Goal: Task Accomplishment & Management: Manage account settings

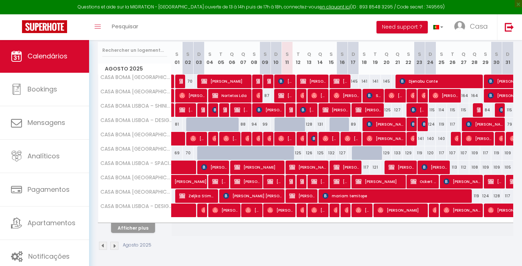
scroll to position [123, 0]
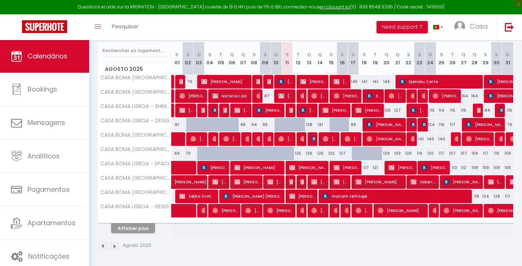
click at [148, 226] on button "Afficher plus" at bounding box center [133, 228] width 44 height 10
select select
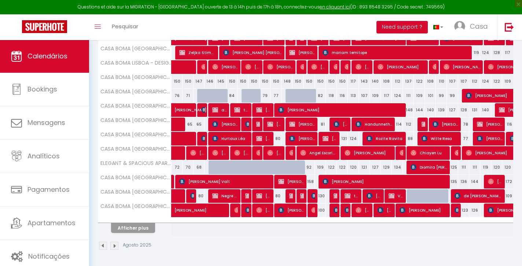
scroll to position [266, 0]
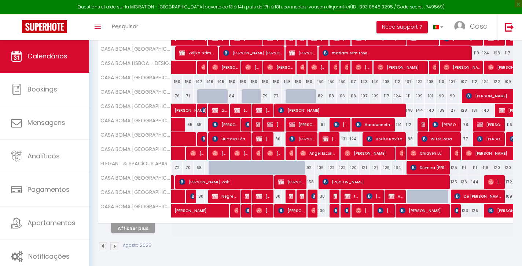
click at [145, 228] on button "Afficher plus" at bounding box center [133, 228] width 44 height 10
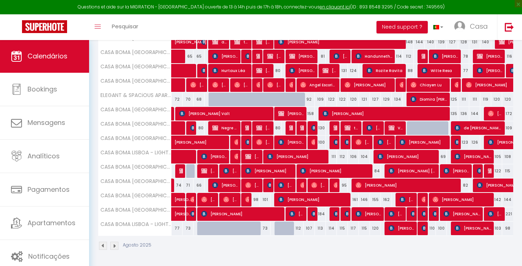
scroll to position [334, 0]
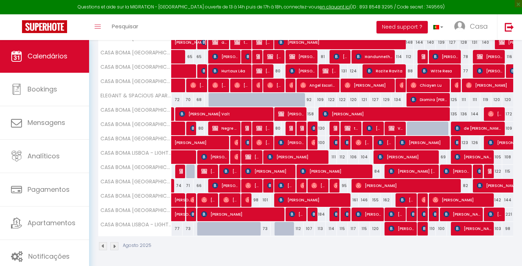
click at [298, 228] on div "112" at bounding box center [298, 229] width 11 height 14
type input "112"
type input "[DATE]"
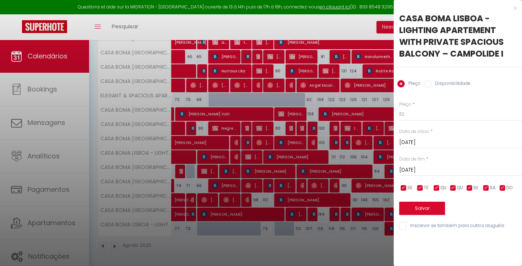
click at [452, 82] on label "Disponibilidade" at bounding box center [451, 84] width 39 height 8
click at [432, 82] on input "Disponibilidade" at bounding box center [427, 83] width 7 height 7
radio input "true"
radio input "false"
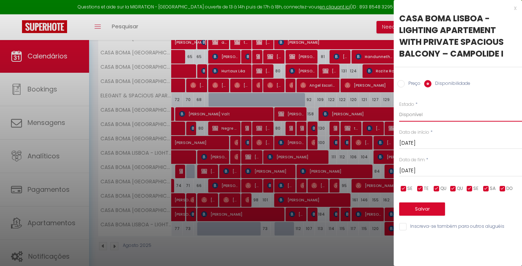
select select "0"
click at [434, 207] on button "Salvar" at bounding box center [422, 208] width 46 height 13
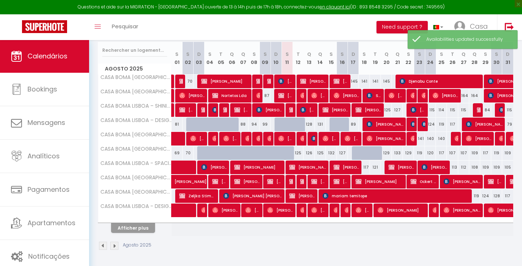
scroll to position [123, 0]
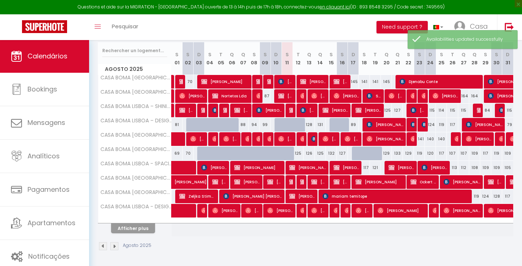
click at [145, 233] on th "Afficher plus" at bounding box center [134, 227] width 73 height 18
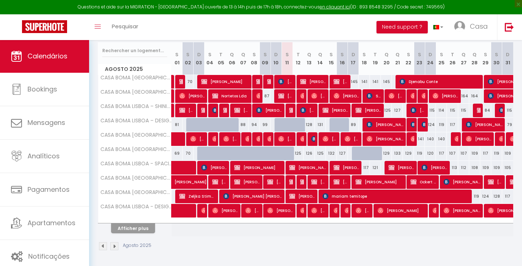
click at [146, 228] on button "Afficher plus" at bounding box center [133, 228] width 44 height 10
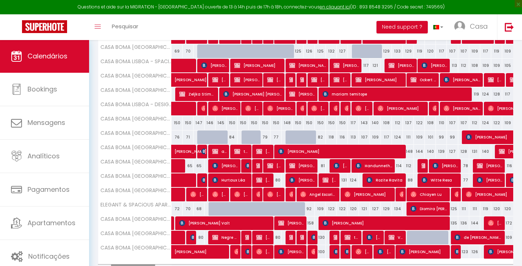
scroll to position [236, 0]
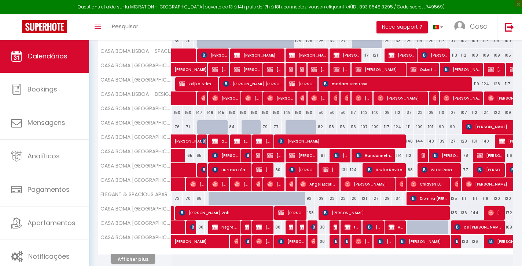
click at [147, 257] on button "Afficher plus" at bounding box center [133, 259] width 44 height 10
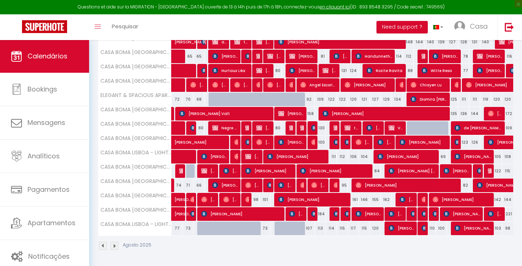
scroll to position [334, 0]
